Goal: Information Seeking & Learning: Learn about a topic

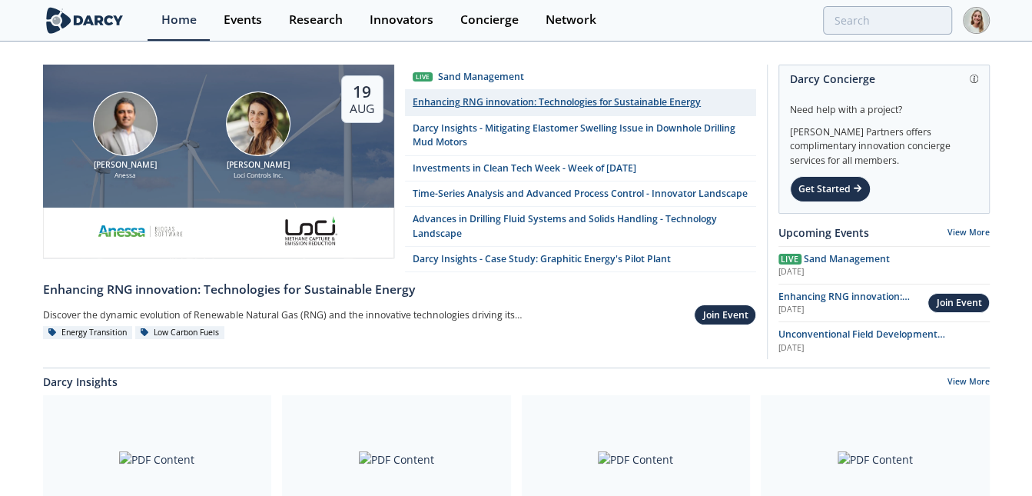
click at [450, 101] on div "Enhancing RNG innovation: Technologies for Sustainable Energy" at bounding box center [557, 102] width 288 height 14
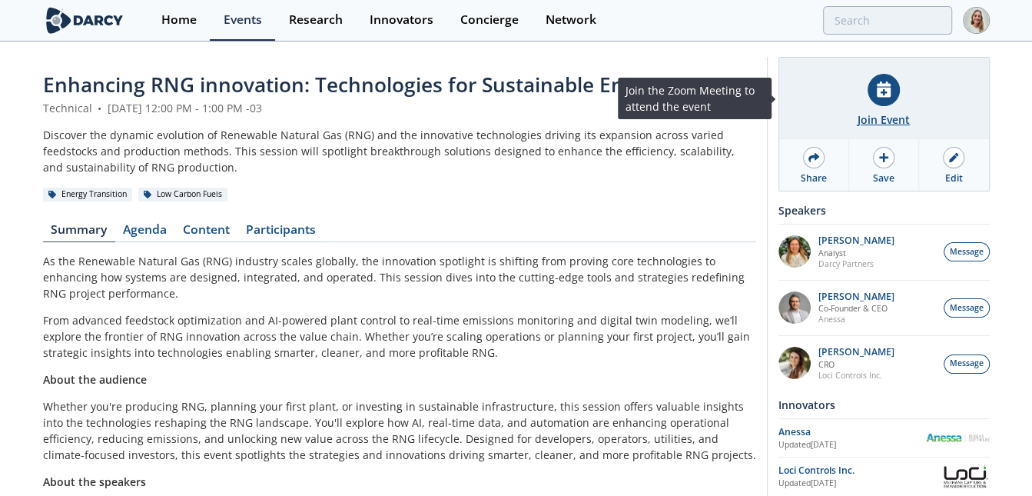
click at [878, 71] on div "Join Event" at bounding box center [884, 98] width 210 height 81
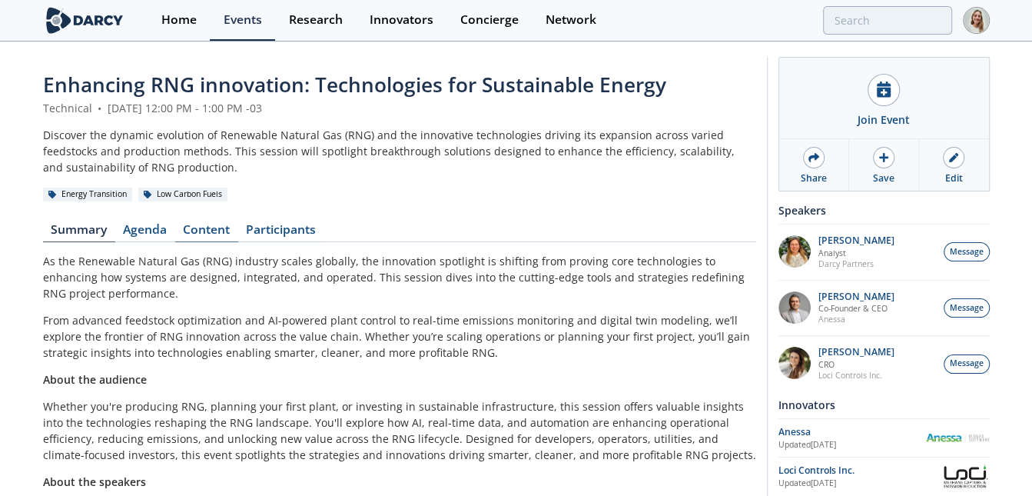
click at [200, 224] on link "Content" at bounding box center [206, 233] width 63 height 18
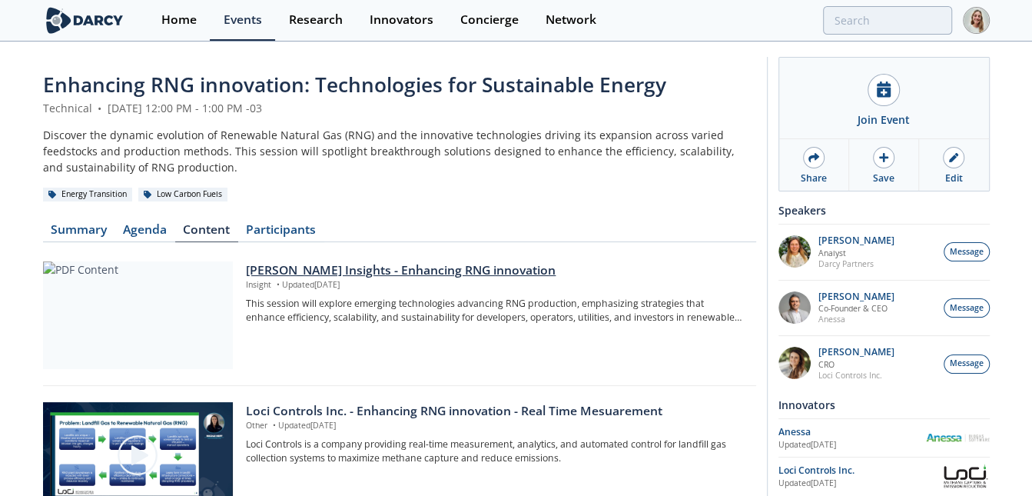
click at [364, 270] on div "[PERSON_NAME] Insights - Enhancing RNG innovation" at bounding box center [495, 270] width 499 height 18
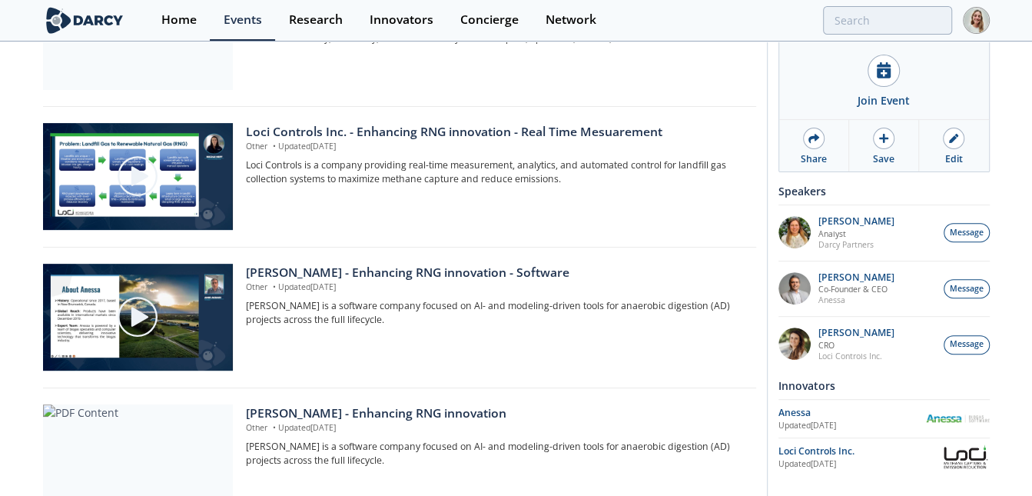
scroll to position [349, 0]
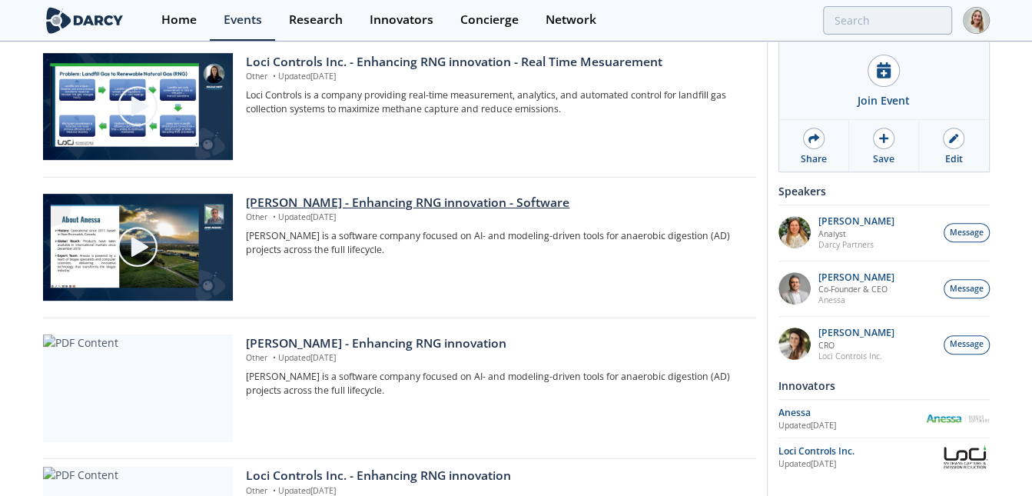
click at [364, 210] on div "[PERSON_NAME] - Enhancing RNG innovation - Software" at bounding box center [495, 203] width 499 height 18
click at [333, 59] on div "Loci Controls Inc. - Enhancing RNG innovation - Real Time Mesuarement" at bounding box center [495, 62] width 499 height 18
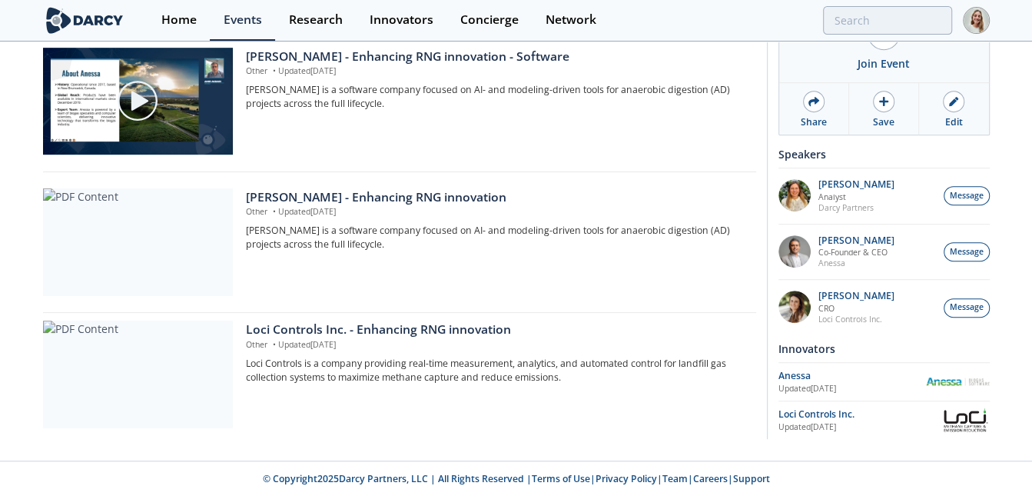
scroll to position [0, 0]
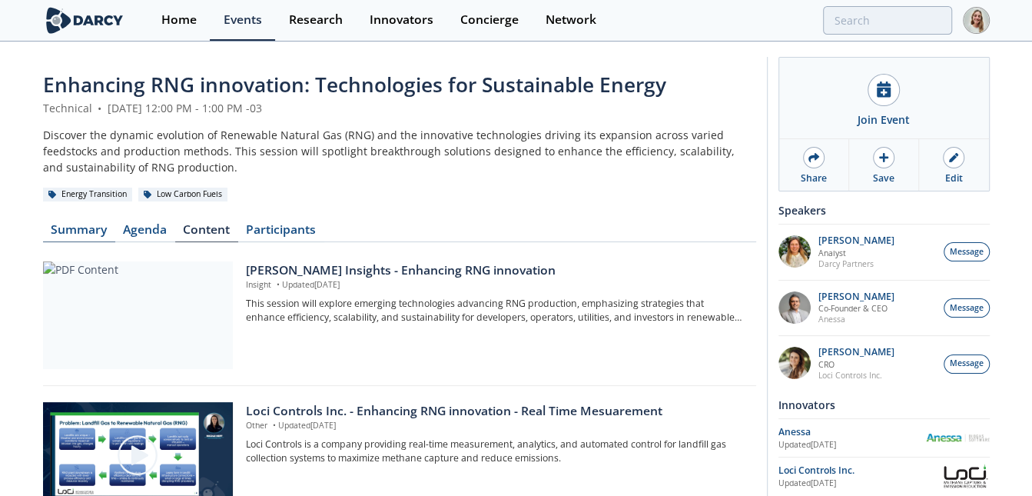
click at [89, 230] on link "Summary" at bounding box center [79, 233] width 72 height 18
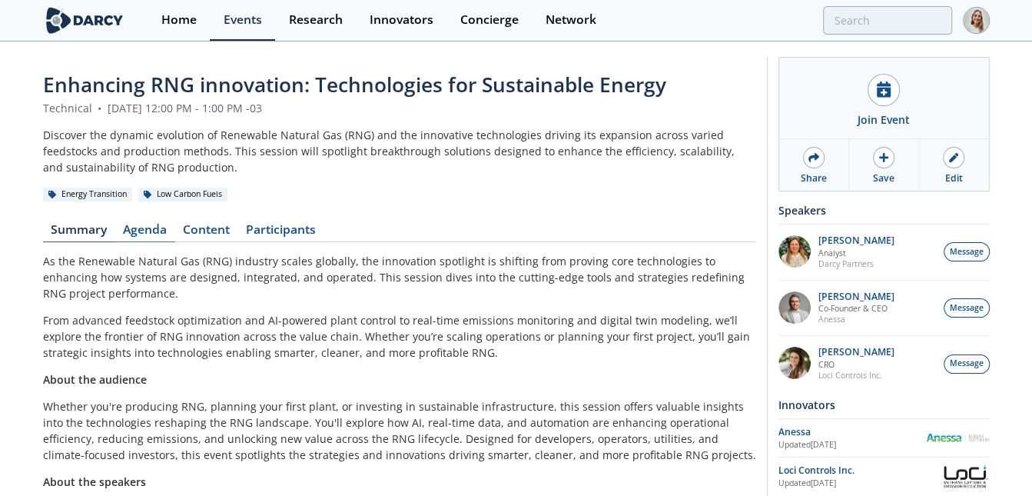
click at [139, 230] on link "Agenda" at bounding box center [145, 233] width 60 height 18
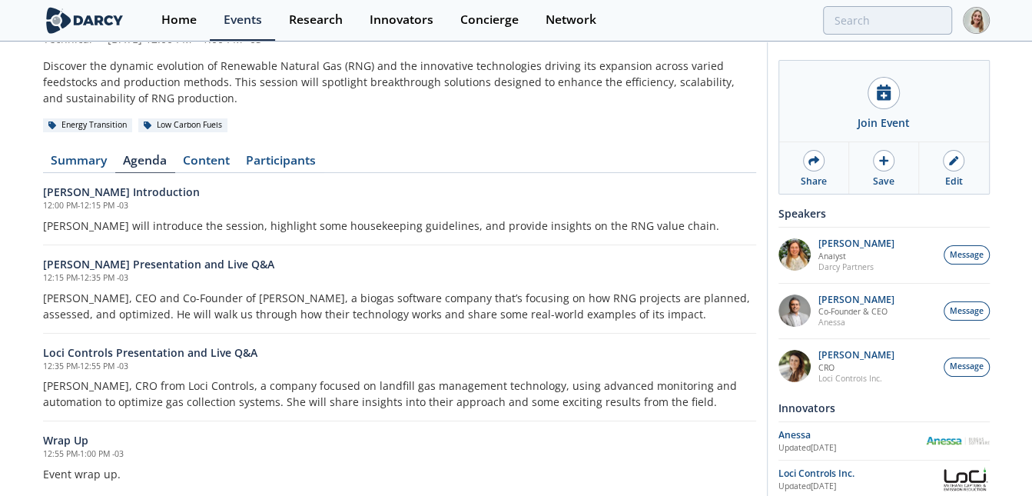
scroll to position [128, 0]
